Goal: Book appointment/travel/reservation

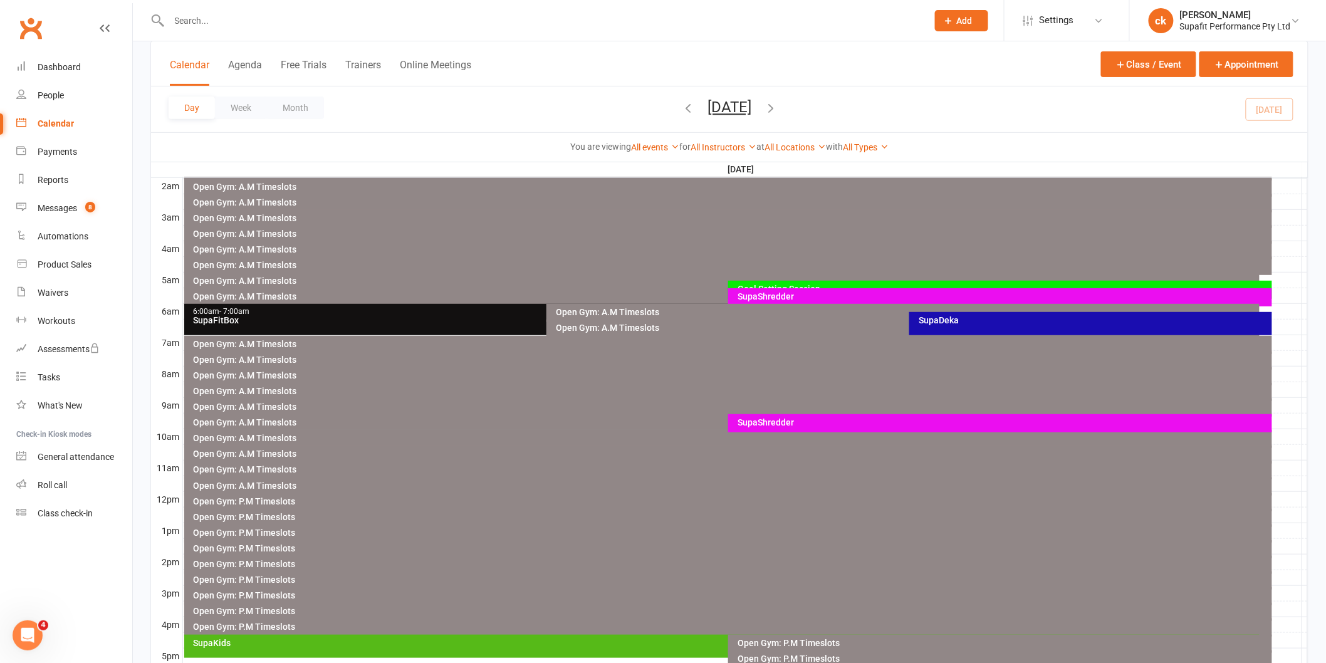
scroll to position [383, 0]
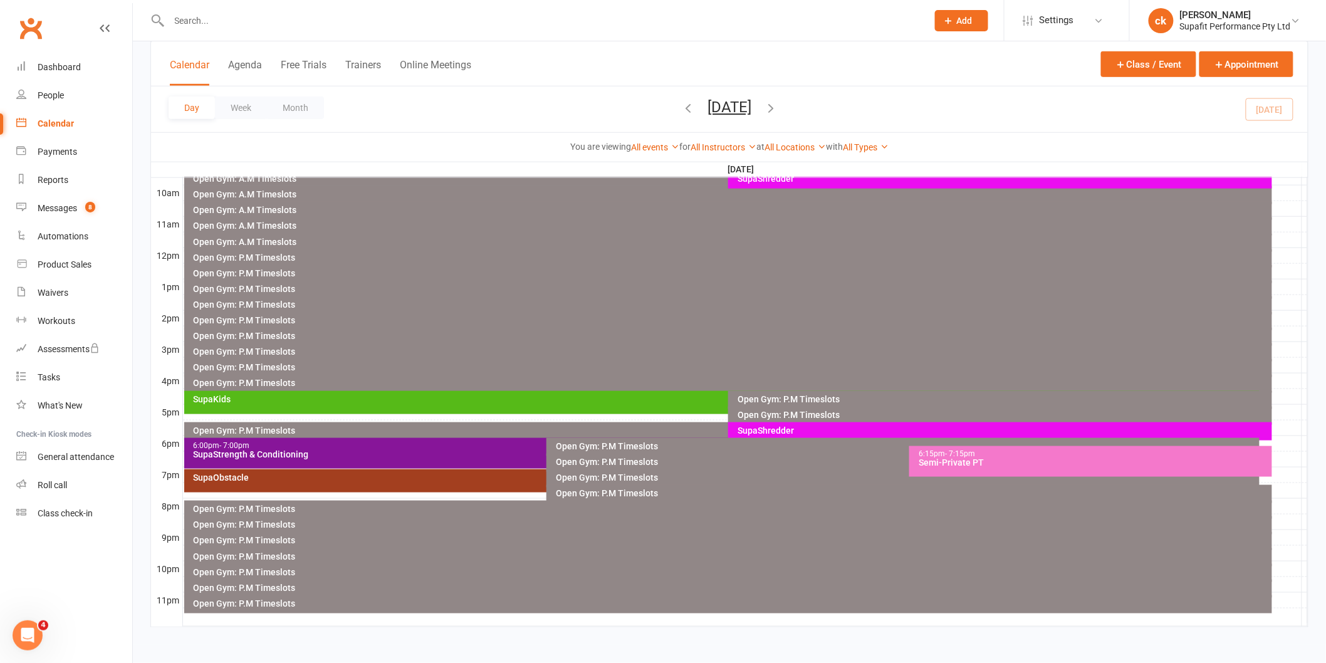
click at [934, 458] on div "Semi-Private PT" at bounding box center [1094, 462] width 352 height 9
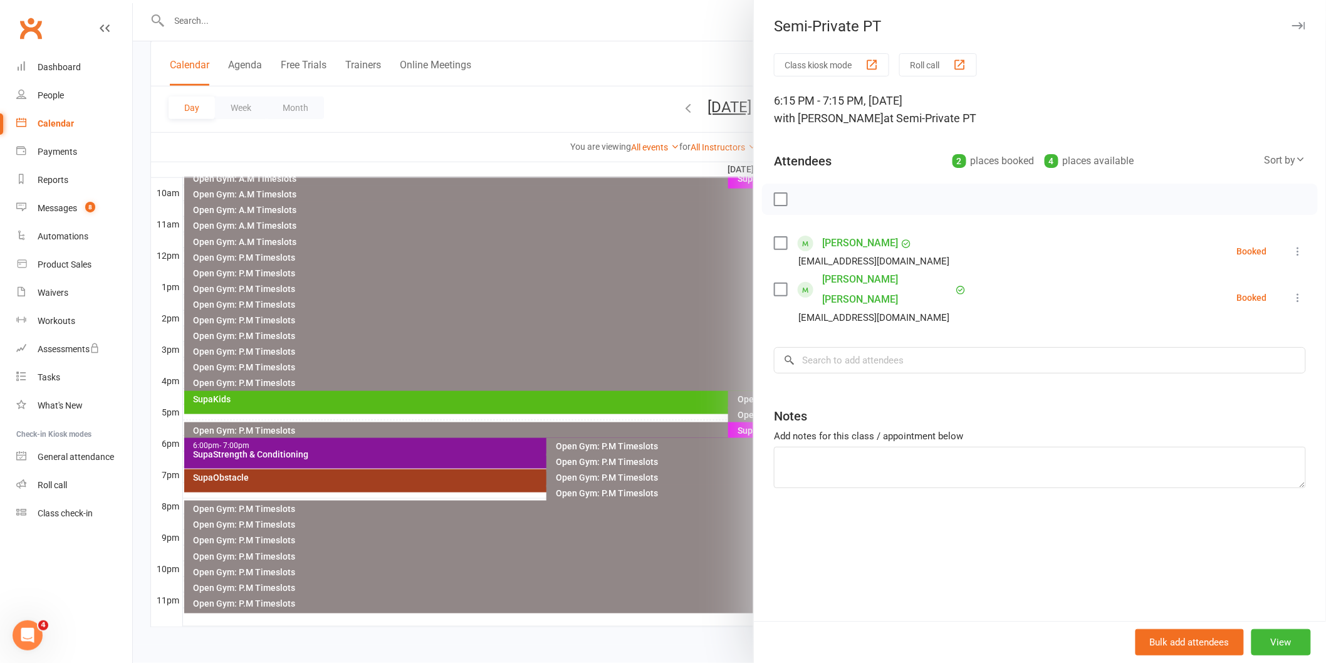
click at [629, 265] on div at bounding box center [729, 331] width 1193 height 663
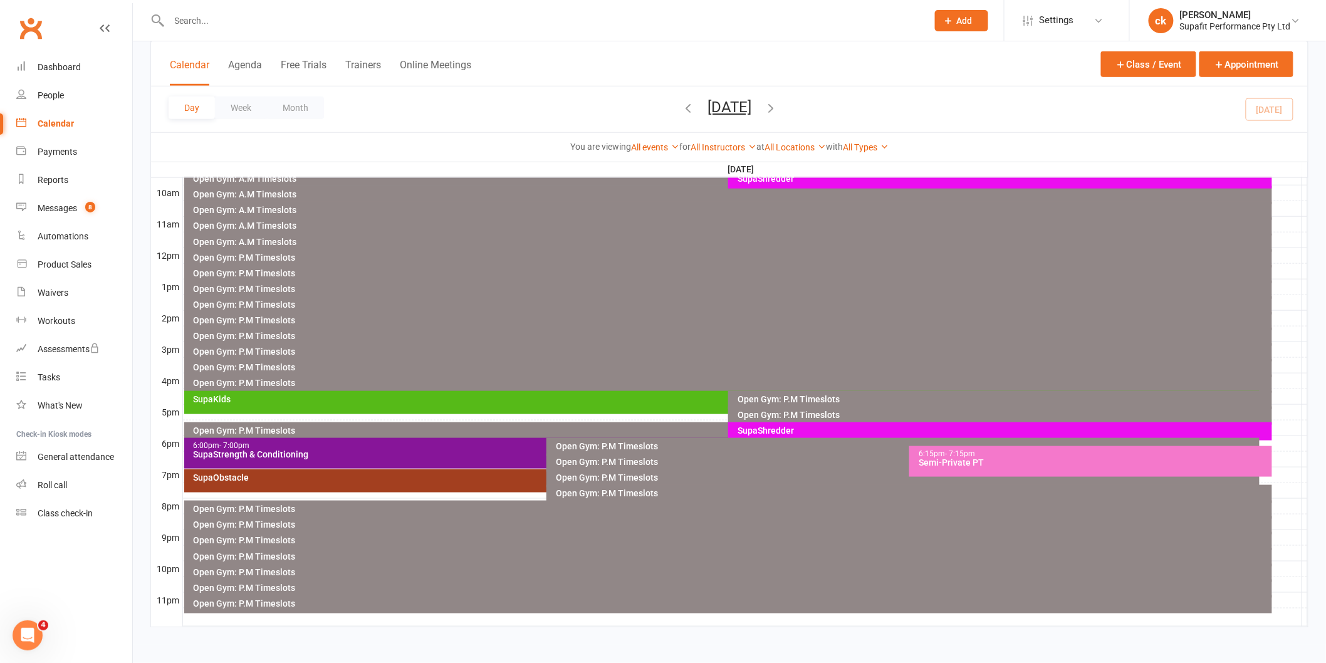
click at [779, 427] on div "SupaShredder" at bounding box center [1003, 430] width 533 height 9
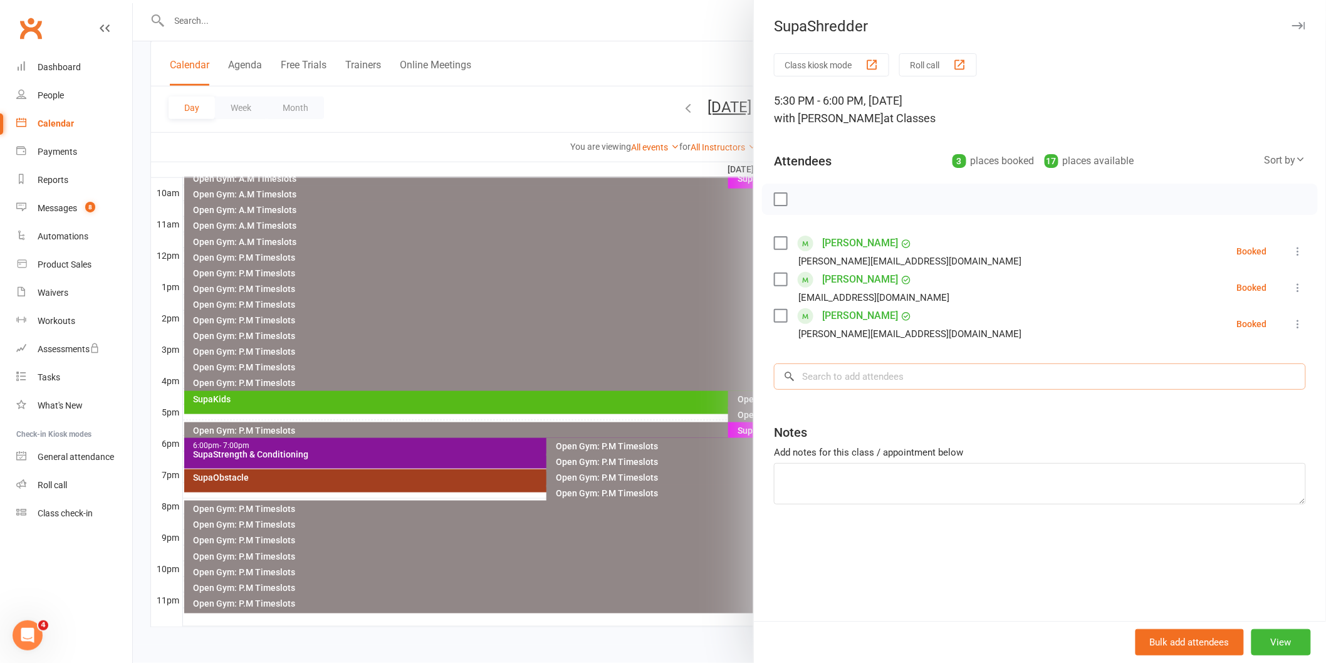
click at [937, 378] on input "search" at bounding box center [1040, 376] width 532 height 26
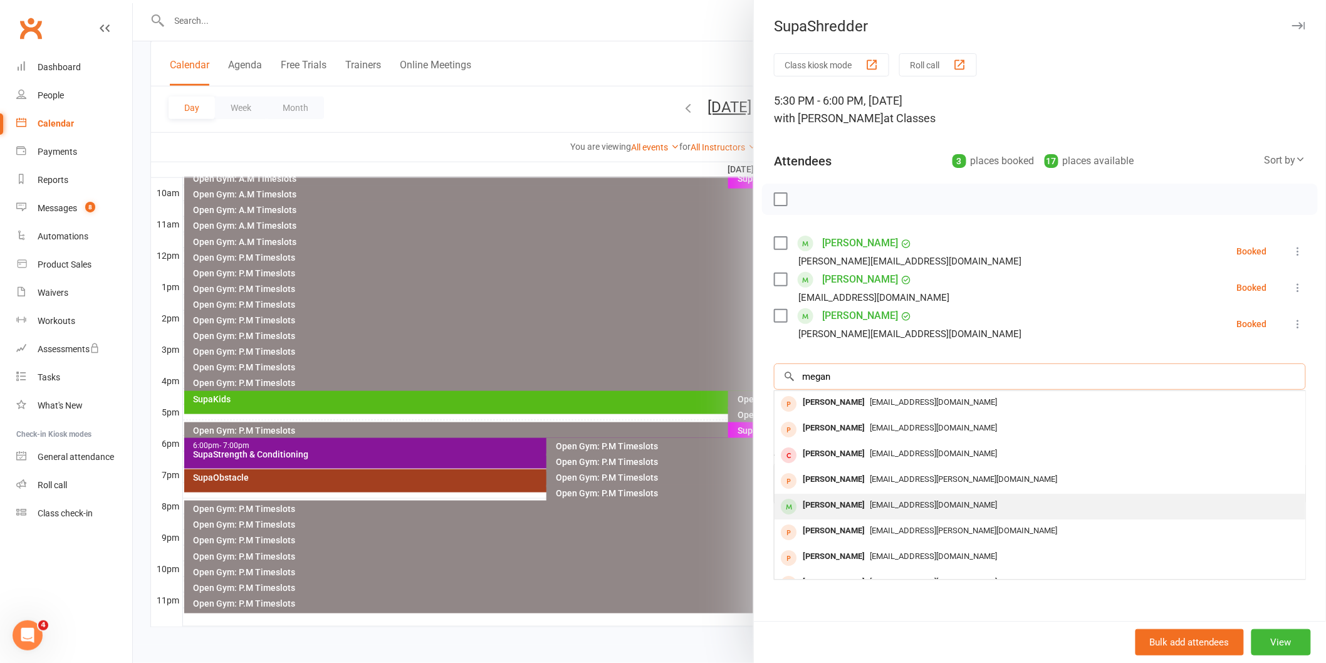
type input "megan"
click at [899, 500] on span "[EMAIL_ADDRESS][DOMAIN_NAME]" at bounding box center [933, 504] width 127 height 9
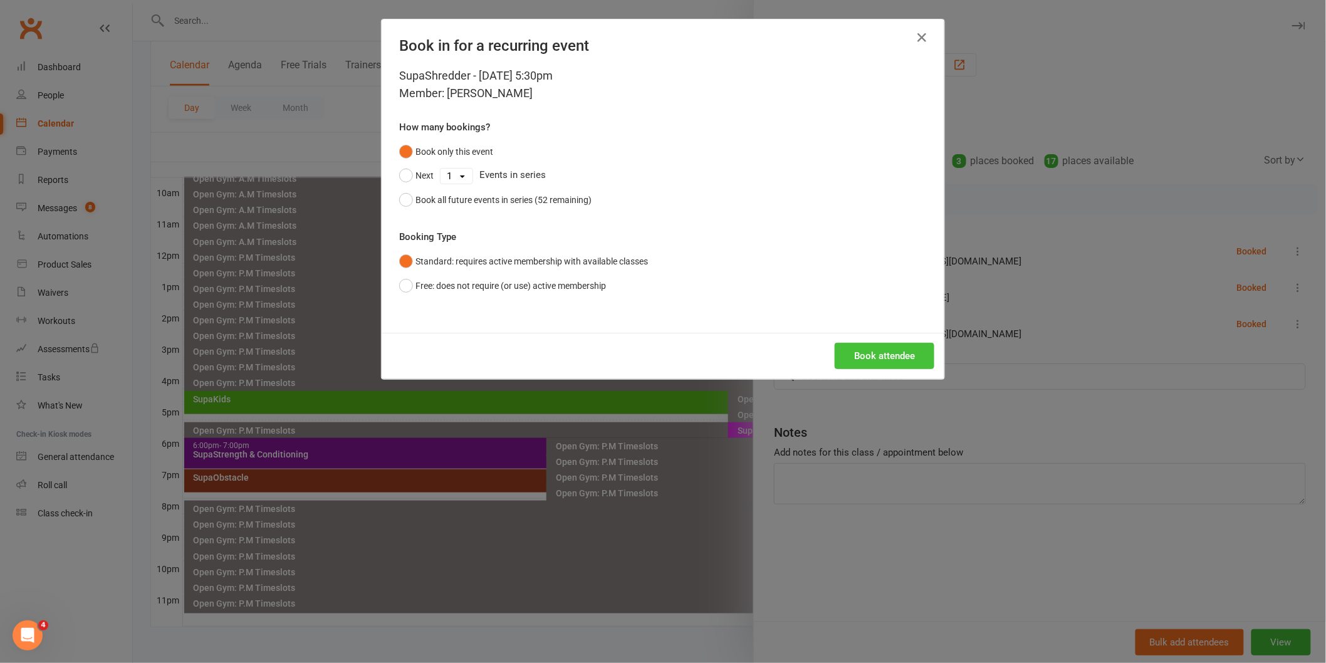
click at [899, 354] on button "Book attendee" at bounding box center [885, 356] width 100 height 26
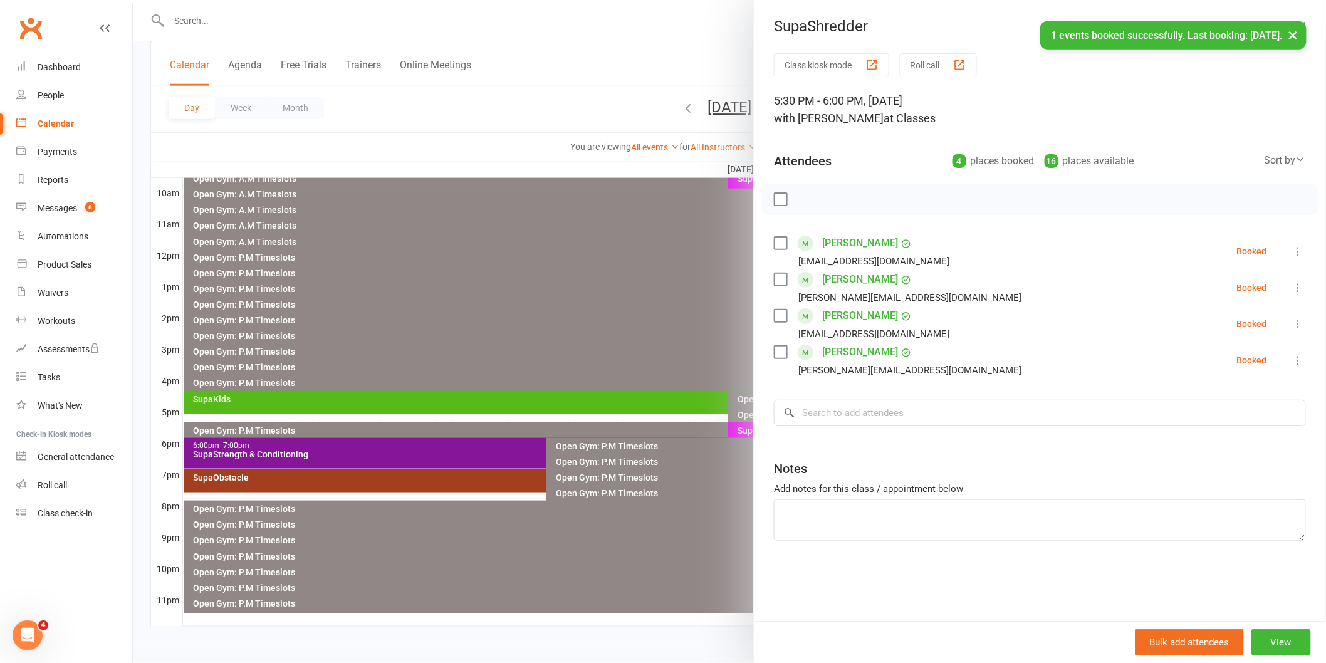
click at [774, 204] on label at bounding box center [780, 199] width 13 height 13
drag, startPoint x: 805, startPoint y: 198, endPoint x: 742, endPoint y: 93, distance: 122.5
click at [805, 197] on icon "button" at bounding box center [808, 199] width 14 height 14
click at [677, 269] on div at bounding box center [729, 331] width 1193 height 663
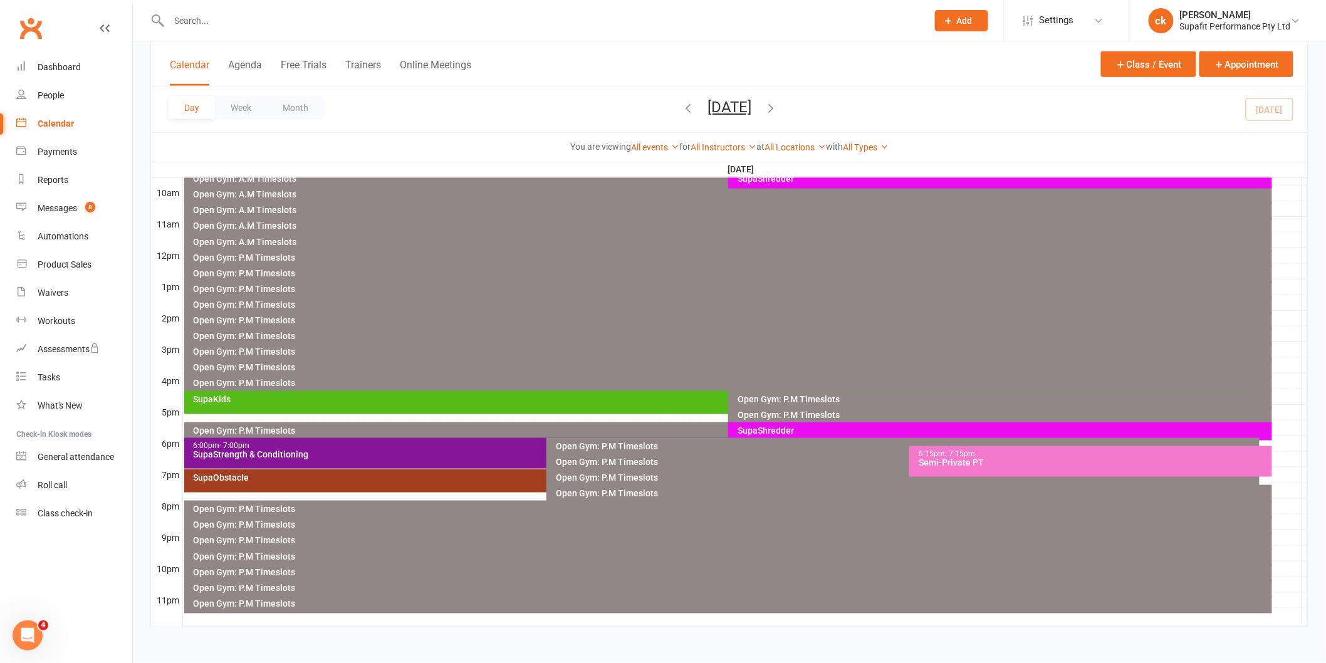
click at [894, 427] on div "SupaShredder" at bounding box center [1003, 430] width 533 height 9
